Goal: Navigation & Orientation: Find specific page/section

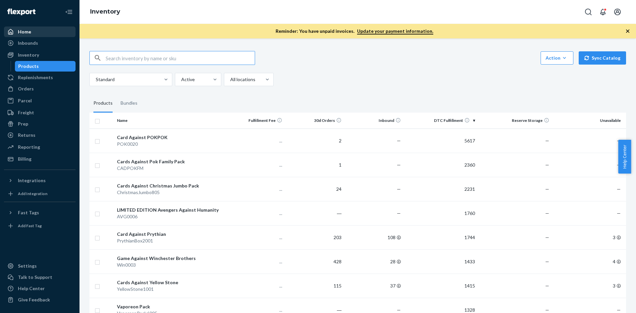
click at [41, 32] on div "Home" at bounding box center [40, 31] width 70 height 9
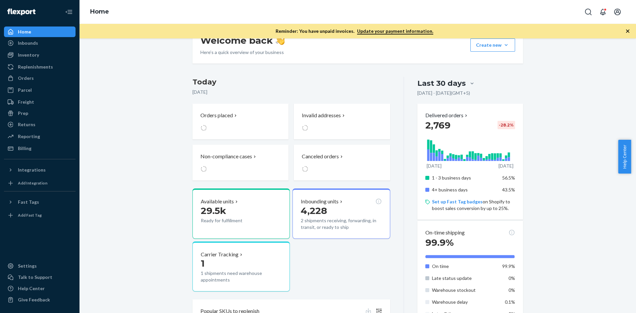
scroll to position [66, 0]
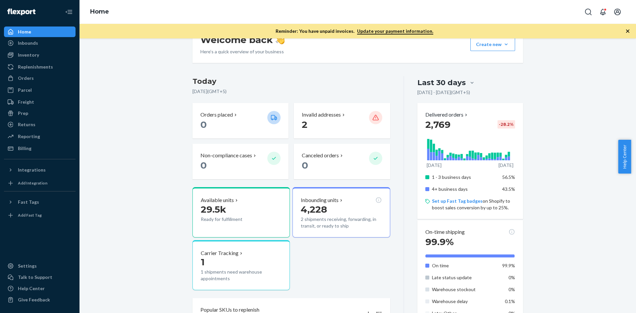
click at [352, 256] on div "Available units 29.5k Ready for fulfillment Inbounding units 4,228 2 shipments …" at bounding box center [291, 238] width 198 height 103
click at [44, 149] on div "Billing" at bounding box center [40, 148] width 70 height 9
